Goal: Task Accomplishment & Management: Manage account settings

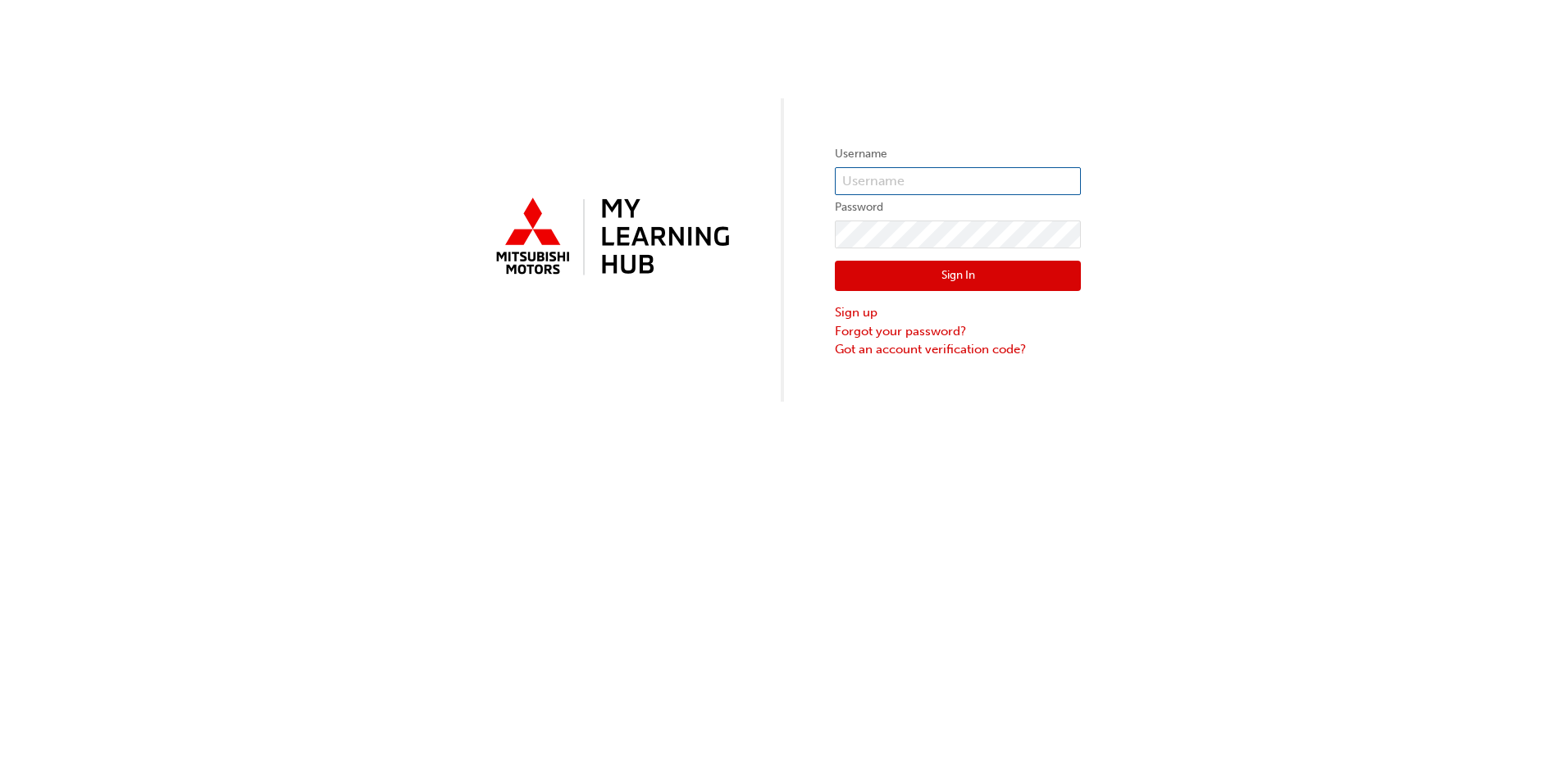
click at [903, 171] on input "text" at bounding box center [958, 181] width 246 height 28
type input "5884207"
click at [907, 249] on div "Sign In Sign up Forgot your password? Got an account verification code?" at bounding box center [958, 304] width 246 height 110
click button "Sign In" at bounding box center [958, 276] width 246 height 31
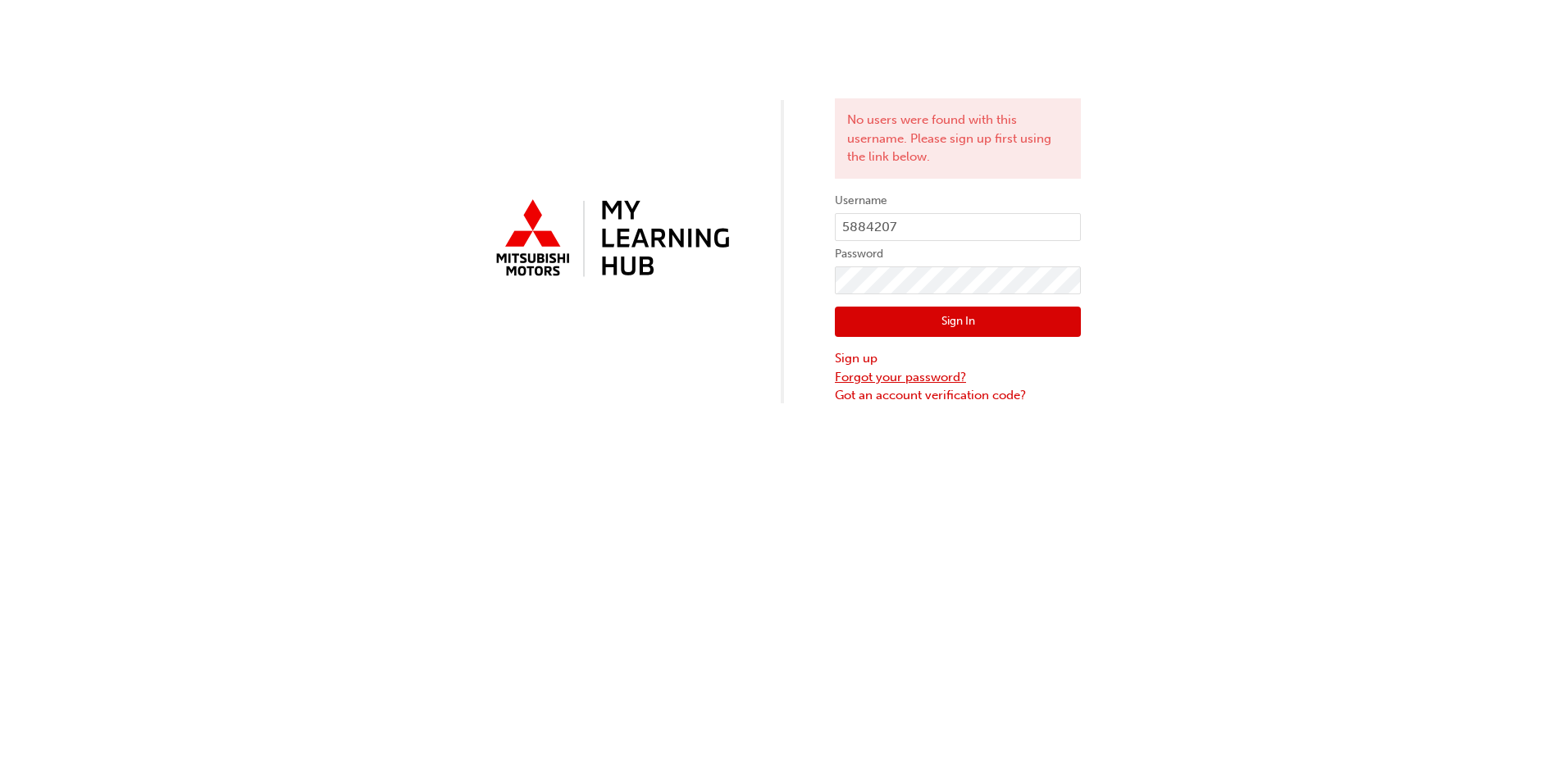
click at [899, 383] on link "Forgot your password?" at bounding box center [958, 377] width 246 height 19
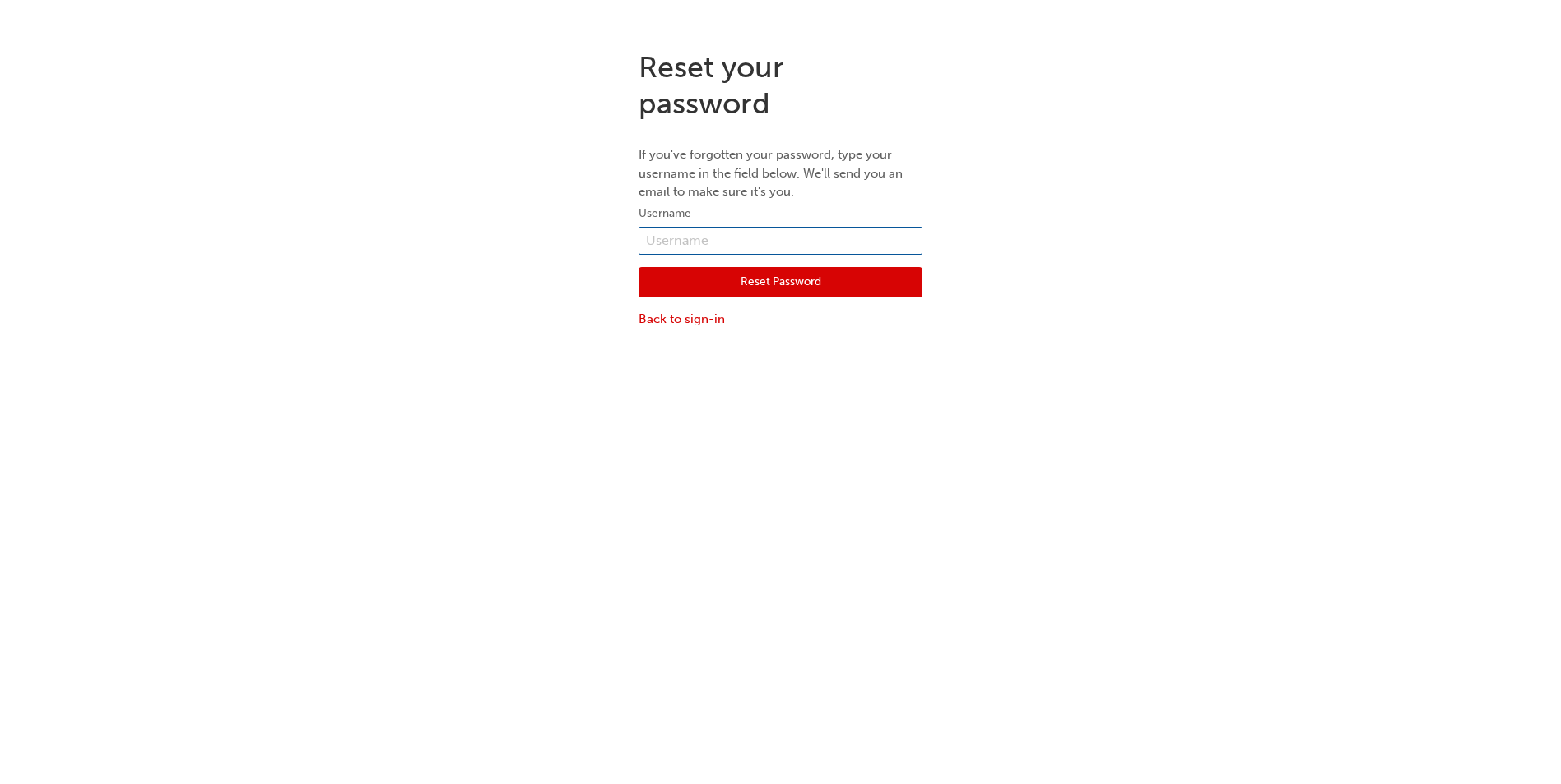
click at [730, 239] on input "text" at bounding box center [780, 241] width 284 height 28
click at [976, 198] on div "Reset your password If you've forgotten your password, type your username in th…" at bounding box center [780, 189] width 1561 height 304
click at [702, 310] on link "Back to sign-in" at bounding box center [780, 319] width 284 height 19
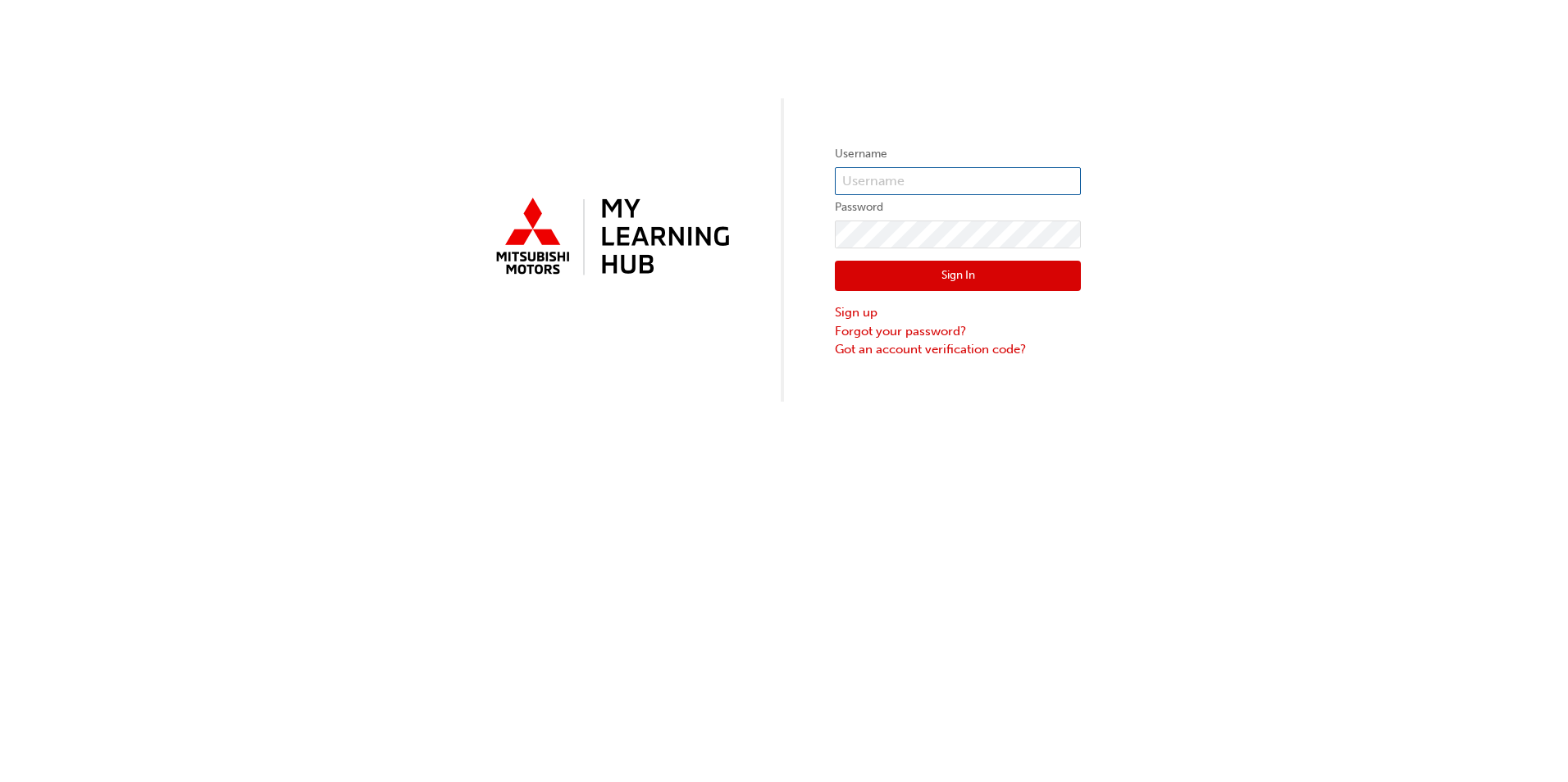
click at [902, 187] on input "text" at bounding box center [958, 181] width 246 height 28
click at [913, 181] on input "5884207" at bounding box center [958, 181] width 246 height 28
type input "[EMAIL_ADDRESS][DOMAIN_NAME]"
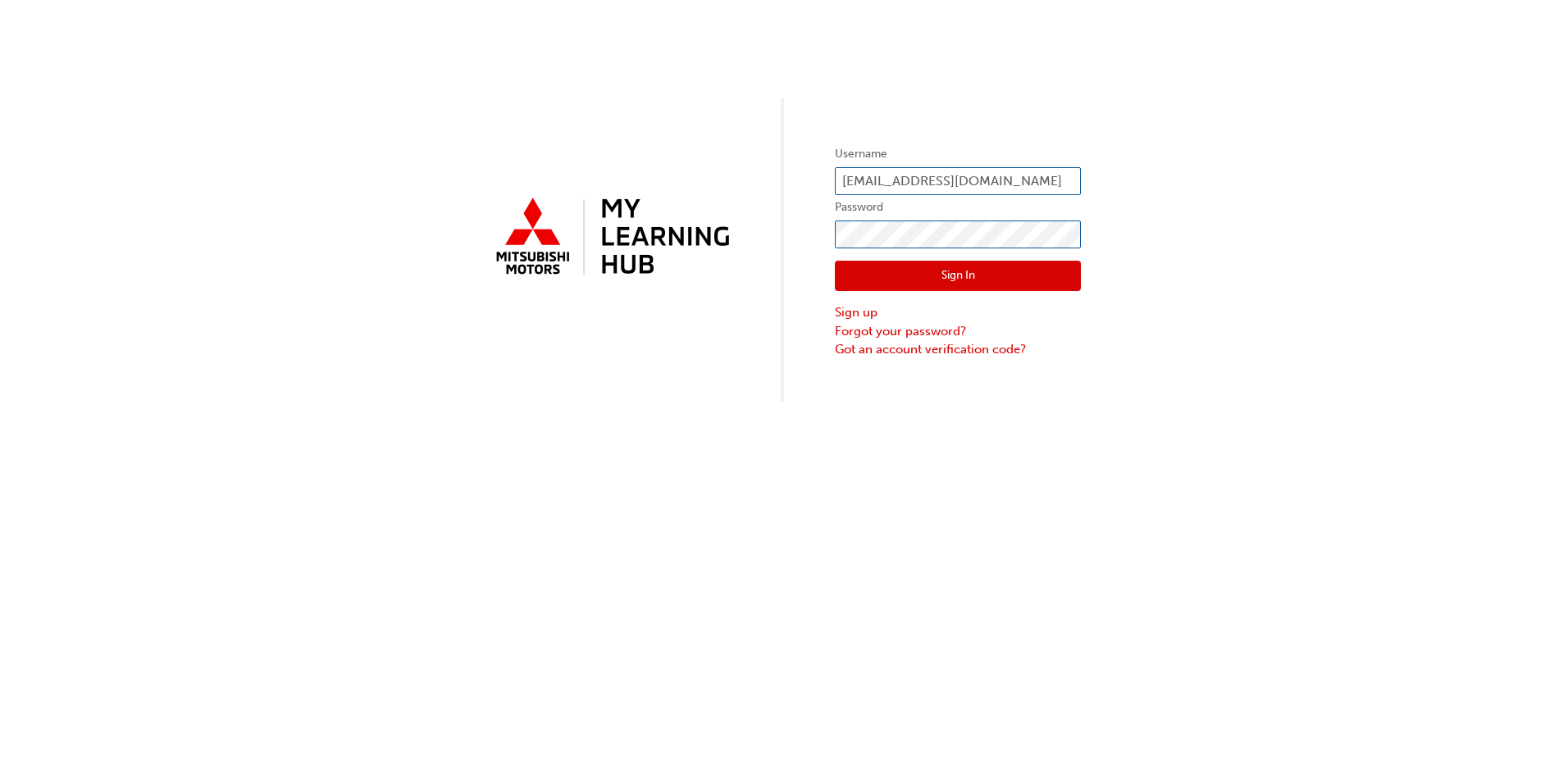
click button "Sign In" at bounding box center [958, 276] width 246 height 31
